Goal: Task Accomplishment & Management: Complete application form

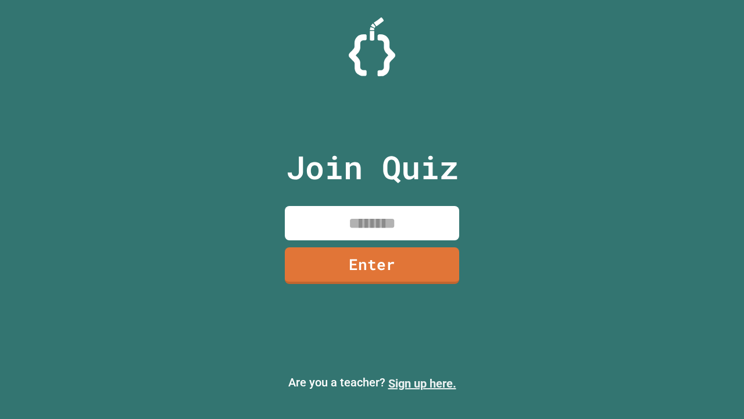
click at [422, 383] on link "Sign up here." at bounding box center [422, 383] width 68 height 14
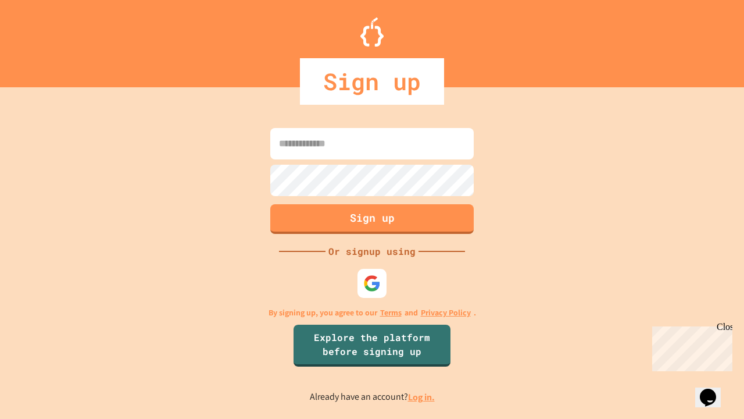
click at [422, 397] on link "Log in." at bounding box center [421, 397] width 27 height 12
